Goal: Transaction & Acquisition: Book appointment/travel/reservation

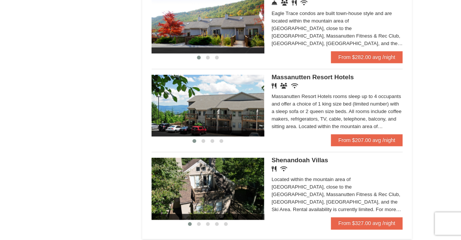
scroll to position [431, 0]
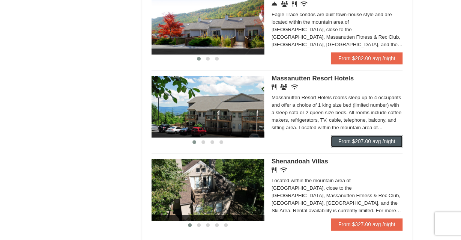
click at [367, 143] on link "From $207.00 avg /night" at bounding box center [367, 141] width 72 height 12
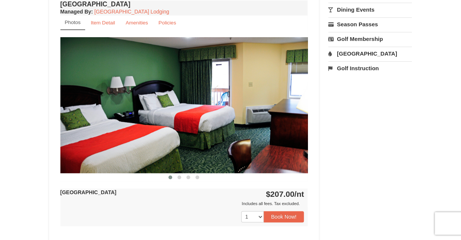
scroll to position [288, 0]
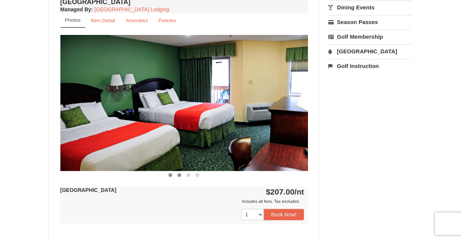
click at [179, 174] on span at bounding box center [180, 175] width 4 height 4
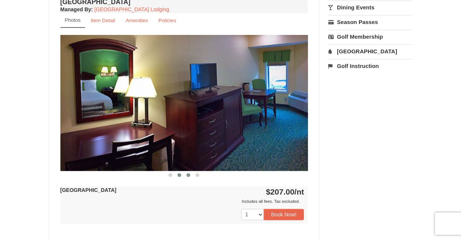
click at [189, 175] on span at bounding box center [189, 175] width 4 height 4
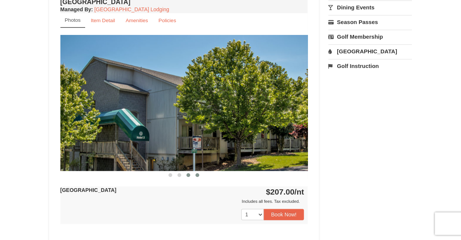
click at [199, 176] on button at bounding box center [197, 175] width 9 height 8
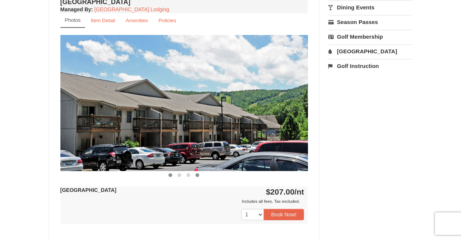
click at [172, 174] on span at bounding box center [171, 175] width 4 height 4
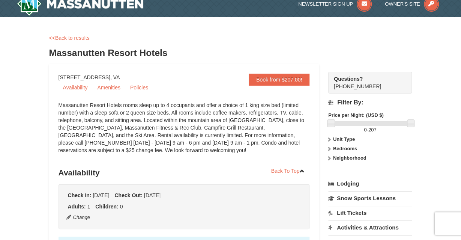
scroll to position [6, 0]
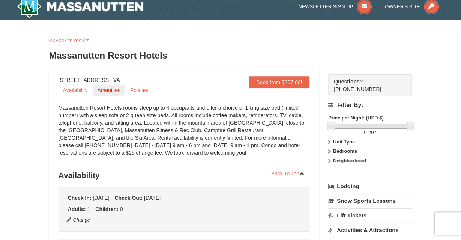
click at [109, 93] on link "Amenities" at bounding box center [109, 89] width 32 height 11
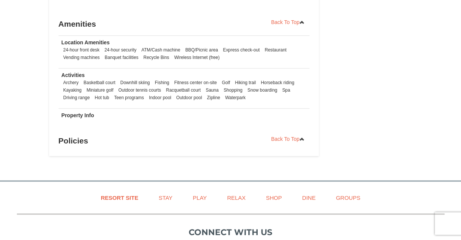
scroll to position [530, 0]
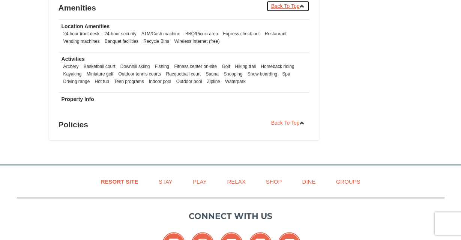
click at [292, 9] on link "Back To Top" at bounding box center [289, 5] width 44 height 11
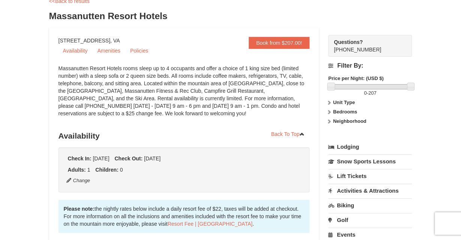
scroll to position [43, 0]
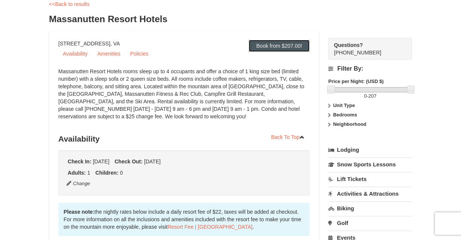
click at [280, 46] on link "Book from $207.00!" at bounding box center [279, 46] width 61 height 12
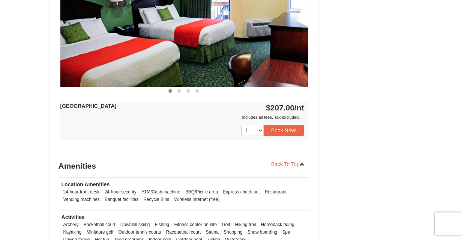
scroll to position [373, 0]
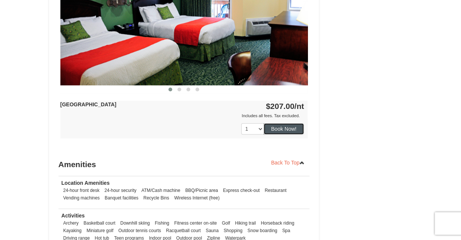
click at [283, 126] on button "Book Now!" at bounding box center [284, 128] width 41 height 11
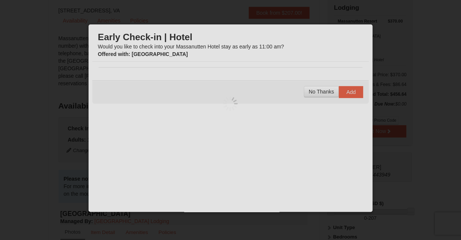
scroll to position [73, 0]
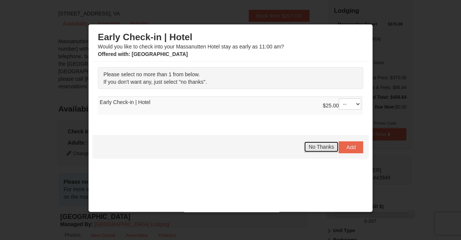
click at [330, 146] on span "No Thanks" at bounding box center [321, 147] width 25 height 6
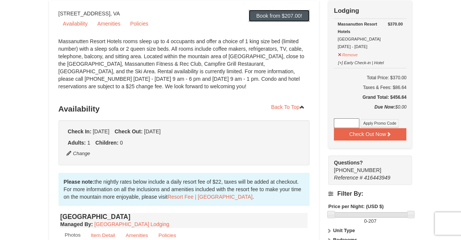
click at [287, 18] on link "Book from $207.00!" at bounding box center [279, 16] width 61 height 12
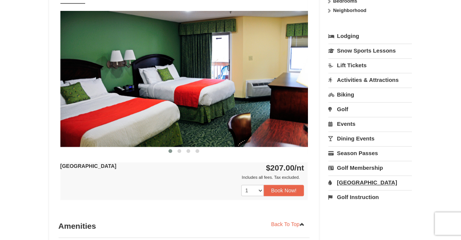
scroll to position [313, 0]
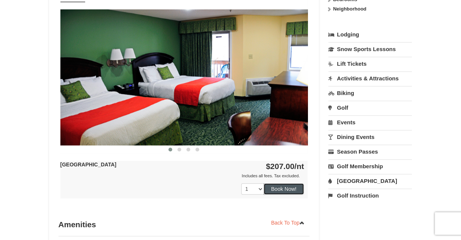
click at [283, 186] on button "Book Now!" at bounding box center [284, 188] width 41 height 11
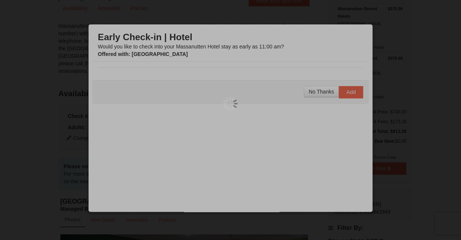
scroll to position [73, 0]
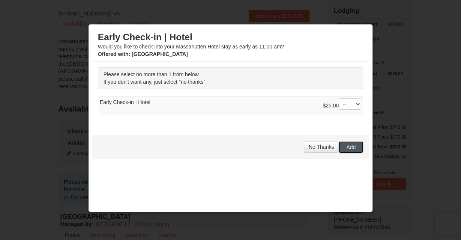
click at [356, 143] on button "Add" at bounding box center [351, 147] width 24 height 12
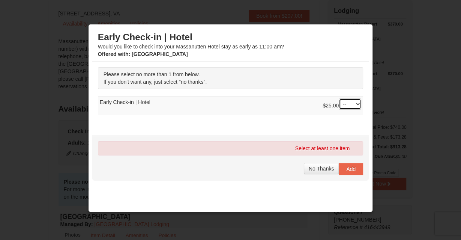
click at [339, 98] on select "-- 01" at bounding box center [350, 103] width 23 height 11
select select "1"
click option "01" at bounding box center [0, 0] width 0 height 0
click at [331, 169] on span "No Thanks" at bounding box center [321, 169] width 25 height 6
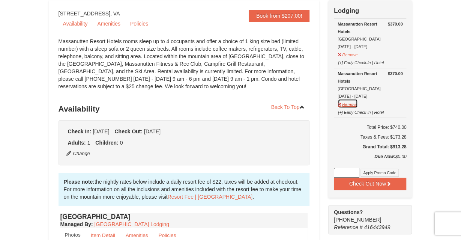
click at [345, 104] on button "Remove" at bounding box center [348, 103] width 20 height 9
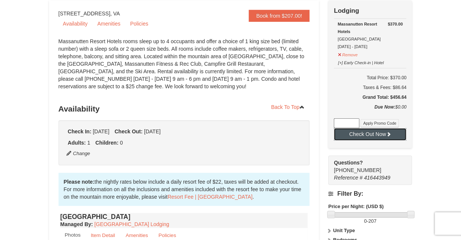
click at [386, 132] on icon at bounding box center [388, 133] width 5 height 5
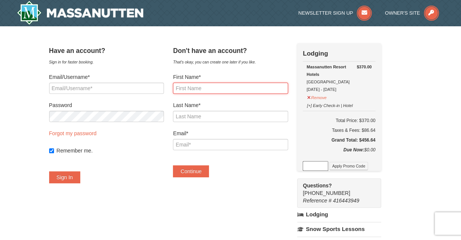
click at [228, 85] on input "First Name*" at bounding box center [230, 88] width 115 height 11
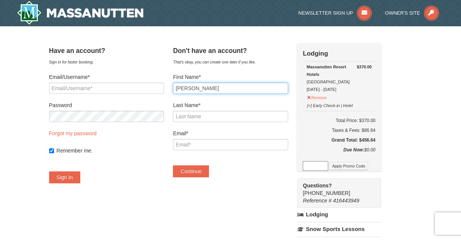
type input "[PERSON_NAME]"
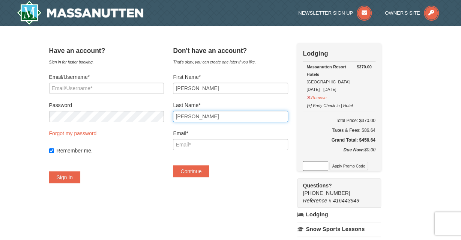
type input "[PERSON_NAME]"
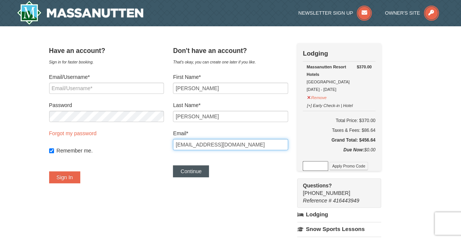
type input "nphtaylor@gmail.com"
click at [199, 168] on button "Continue" at bounding box center [191, 171] width 36 height 12
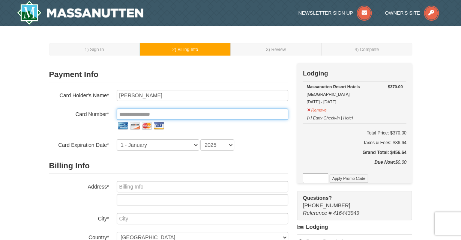
click at [191, 112] on input "tel" at bounding box center [203, 114] width 172 height 11
type input "**********"
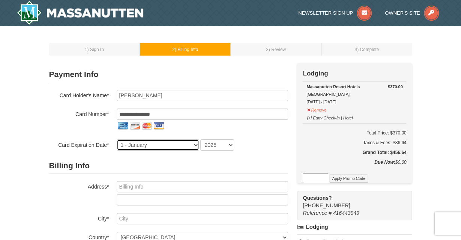
select select "7"
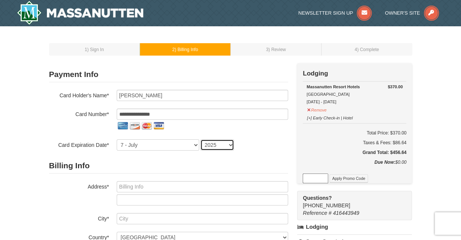
select select "2029"
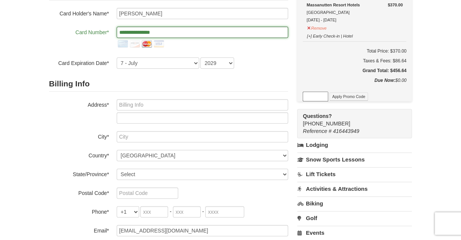
scroll to position [82, 0]
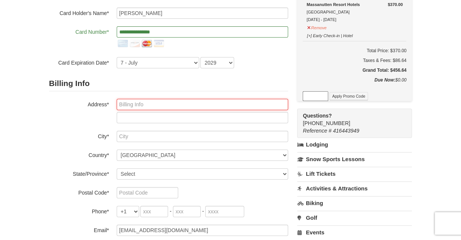
click at [194, 108] on input "text" at bounding box center [203, 104] width 172 height 11
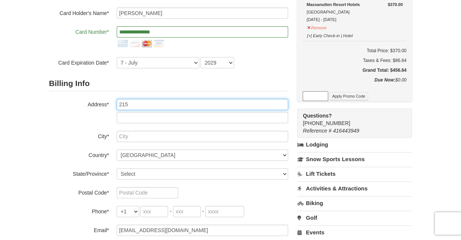
type input "215 STAGECOACH RD"
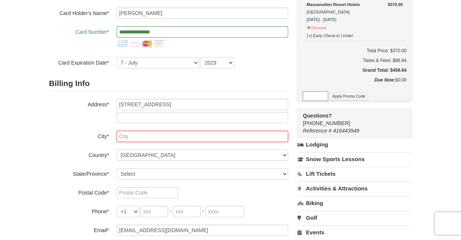
type input "CHAPEL HILL"
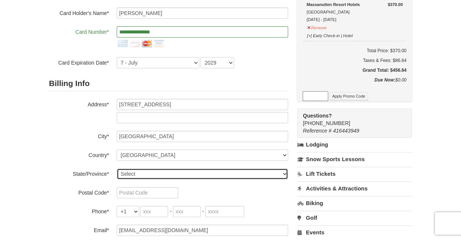
select select "NC"
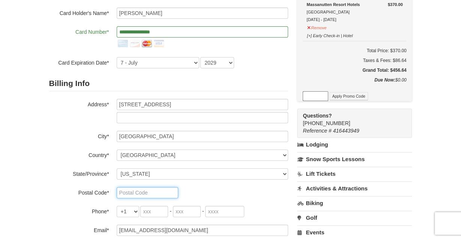
type input "27517"
type input "919"
type input "259"
type input "8582"
click at [145, 188] on input "27517" at bounding box center [148, 192] width 62 height 11
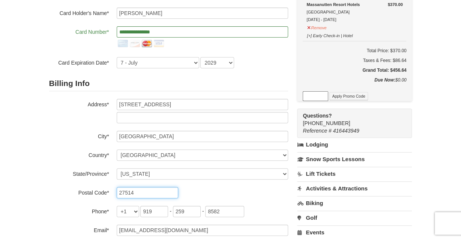
type input "27514"
click at [231, 198] on div "Billing Info Address* 215 STAGECOACH RD City* CHAPEL HILL Country* ----- Select…" at bounding box center [168, 156] width 239 height 160
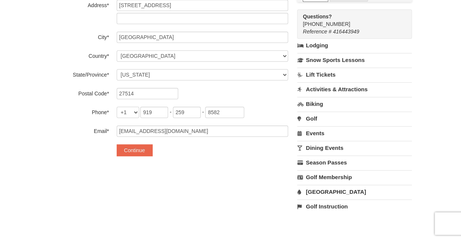
scroll to position [186, 0]
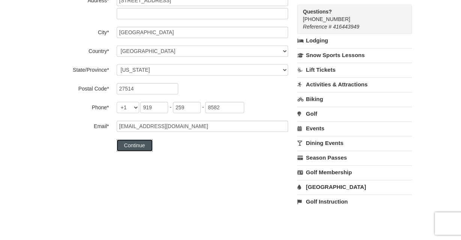
click at [141, 143] on button "Continue" at bounding box center [135, 145] width 36 height 12
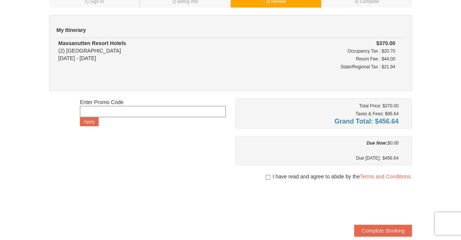
scroll to position [48, 0]
click at [267, 177] on input "checkbox" at bounding box center [268, 177] width 5 height 6
checkbox input "true"
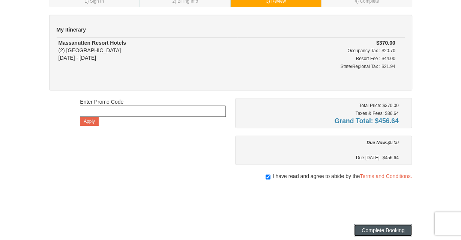
click at [378, 227] on button "Complete Booking" at bounding box center [383, 230] width 58 height 12
